Goal: Check status: Check status

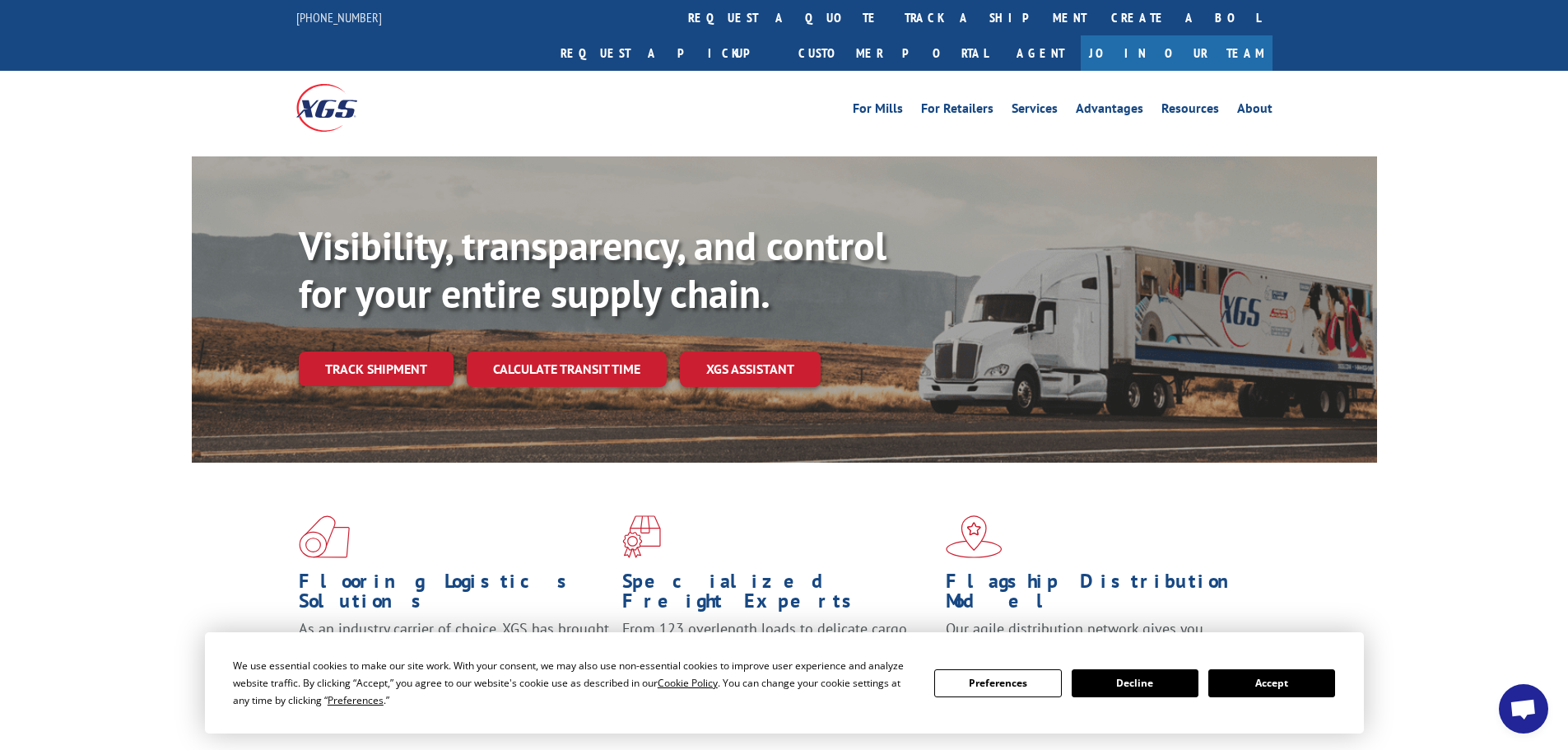
click at [417, 369] on div "Visibility, transparency, and control for your entire supply chain. Track shipm…" at bounding box center [838, 336] width 1078 height 229
click at [394, 351] on link "Track shipment" at bounding box center [376, 368] width 154 height 34
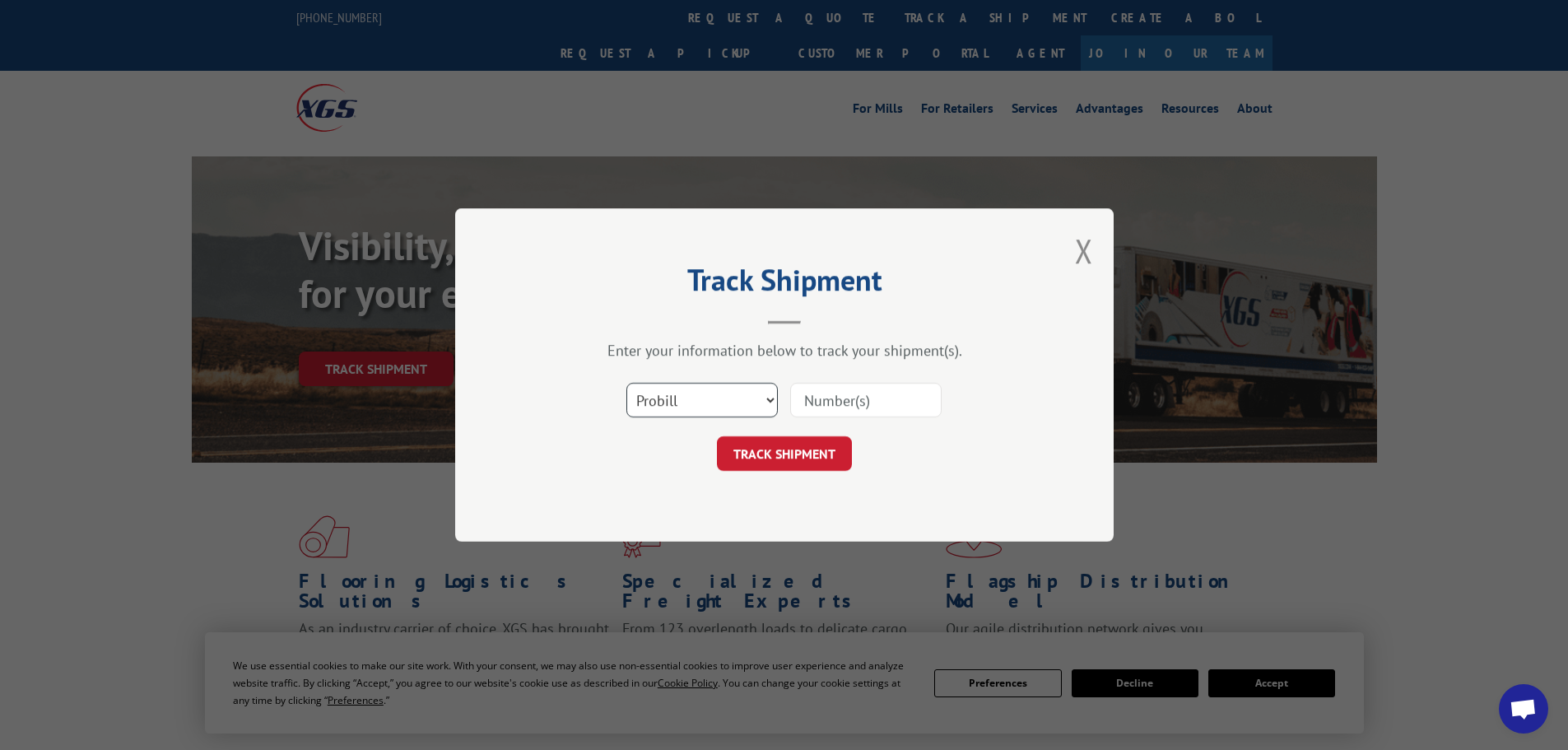
click at [776, 402] on select "Select category... Probill BOL PO" at bounding box center [702, 400] width 151 height 34
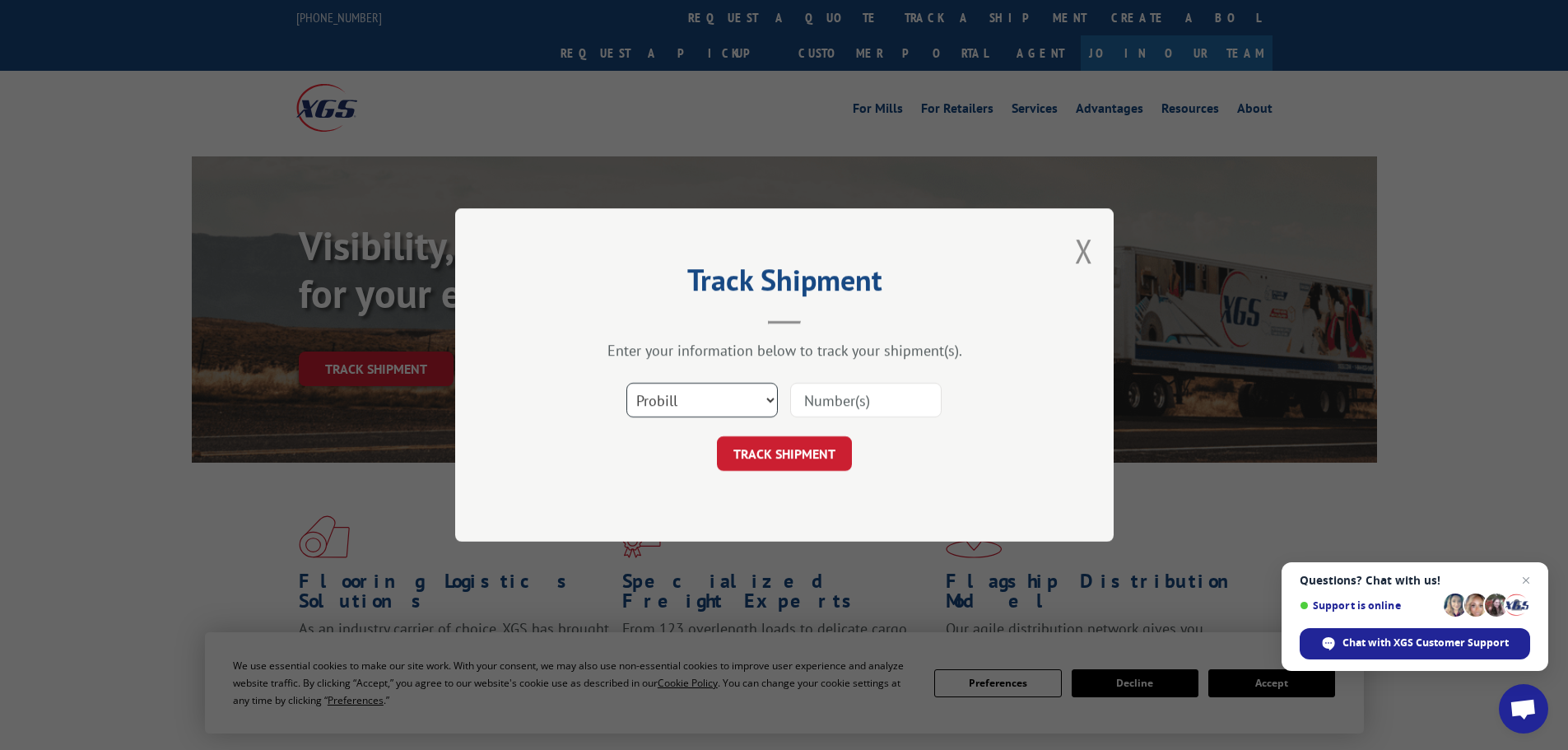
select select "po"
click at [627, 383] on select "Select category... Probill BOL PO" at bounding box center [702, 400] width 151 height 34
click at [842, 403] on input at bounding box center [865, 400] width 151 height 34
paste input "86501456"
type input "86501456"
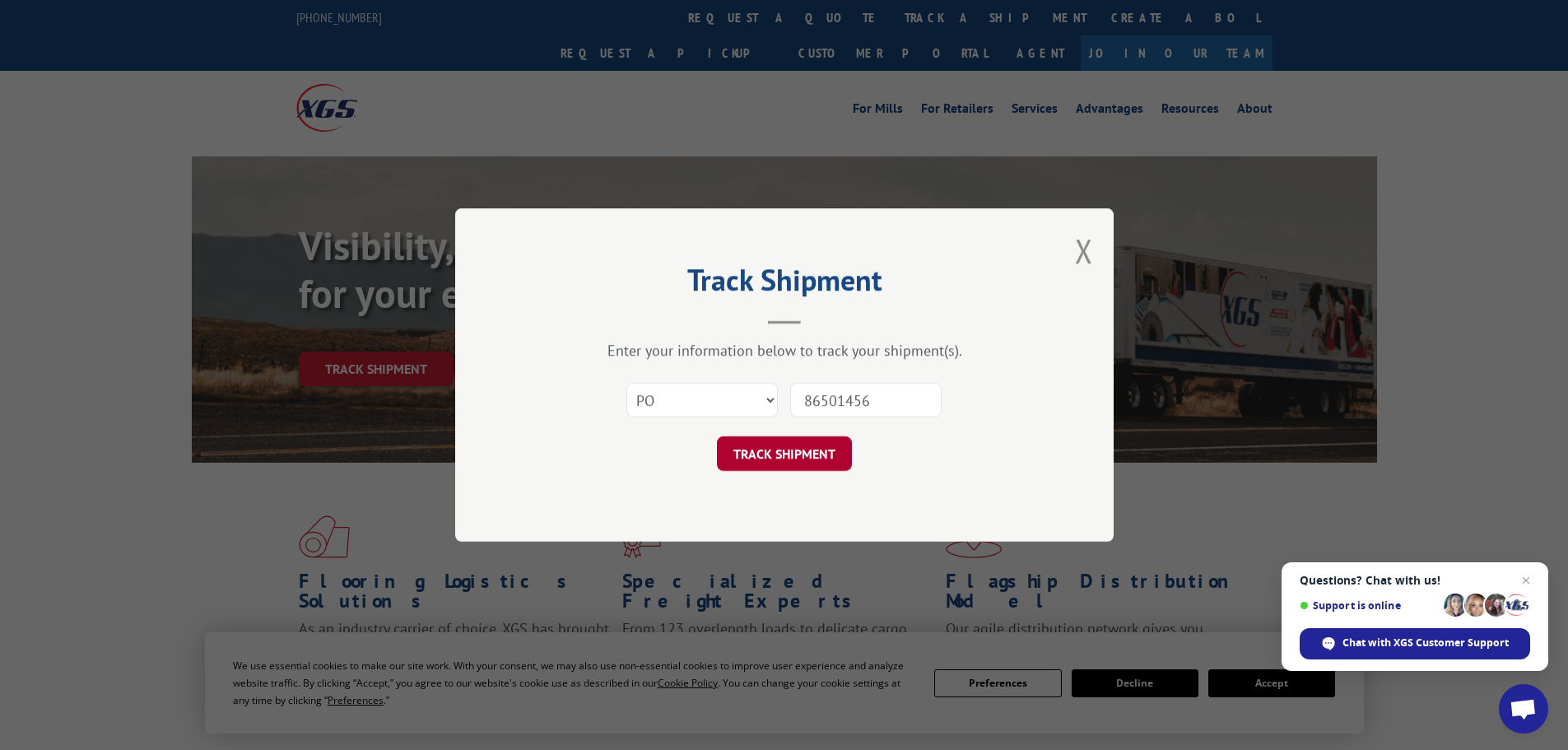
click at [840, 451] on button "TRACK SHIPMENT" at bounding box center [784, 453] width 135 height 34
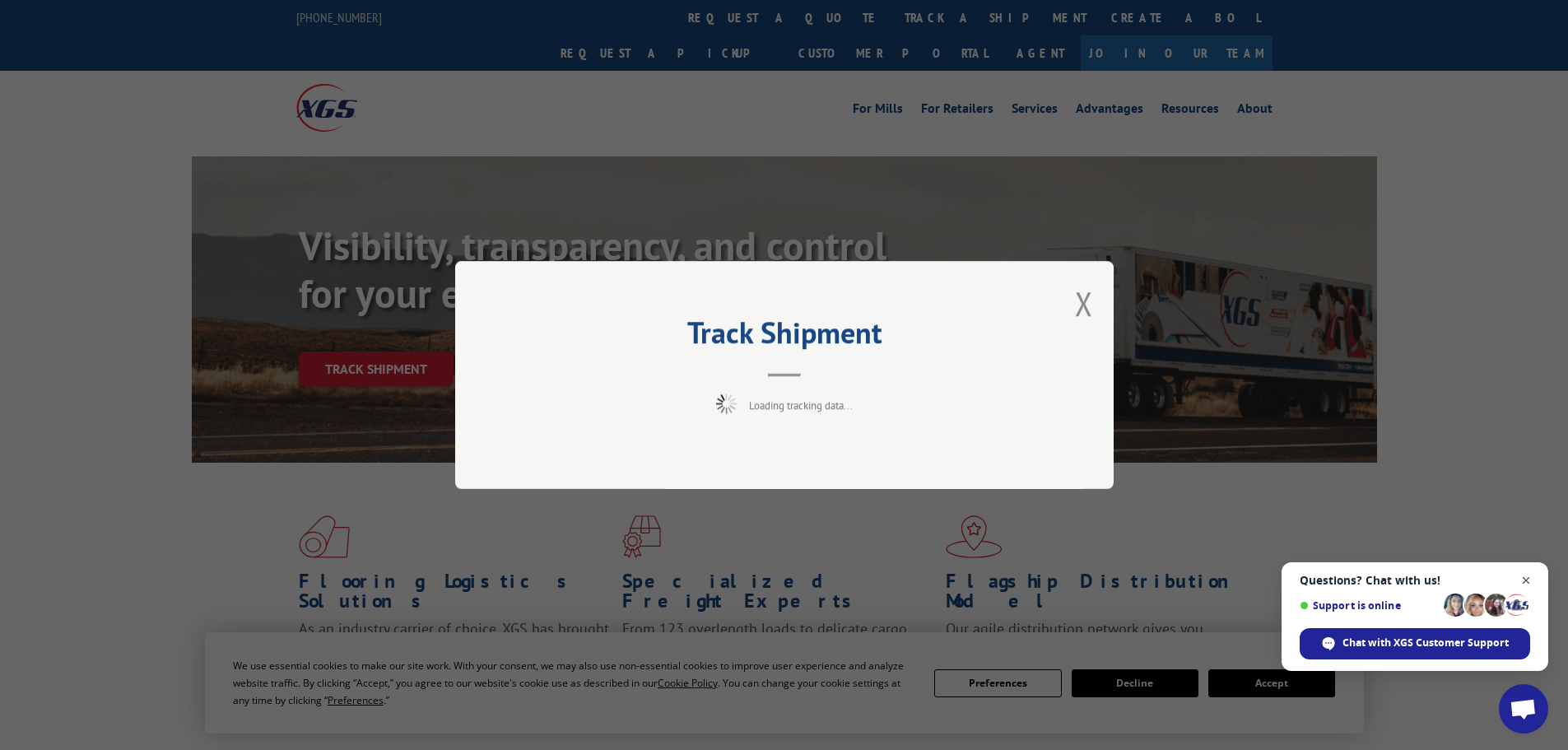
click at [1527, 579] on span "Close chat" at bounding box center [1526, 581] width 21 height 21
